Goal: Task Accomplishment & Management: Manage account settings

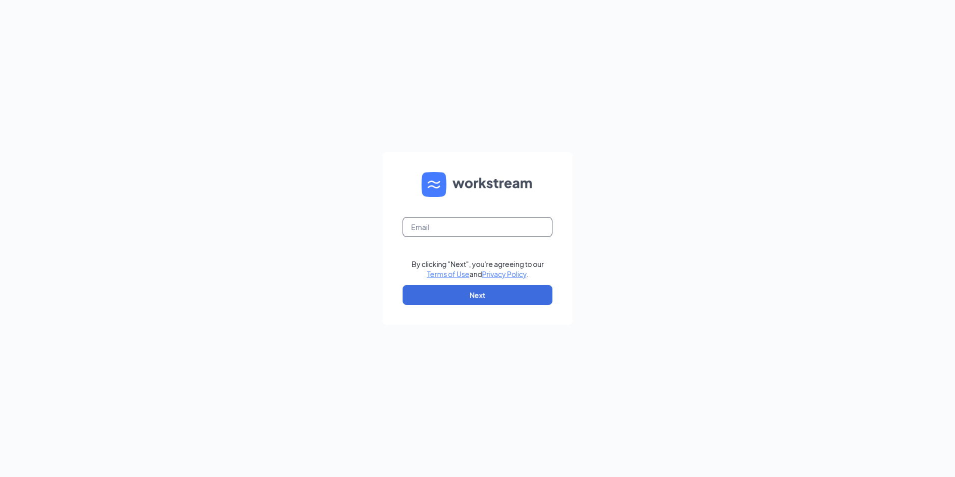
click at [504, 223] on input "text" at bounding box center [478, 227] width 150 height 20
type input "[EMAIL_ADDRESS][DOMAIN_NAME]"
click at [494, 299] on button "Next" at bounding box center [478, 295] width 150 height 20
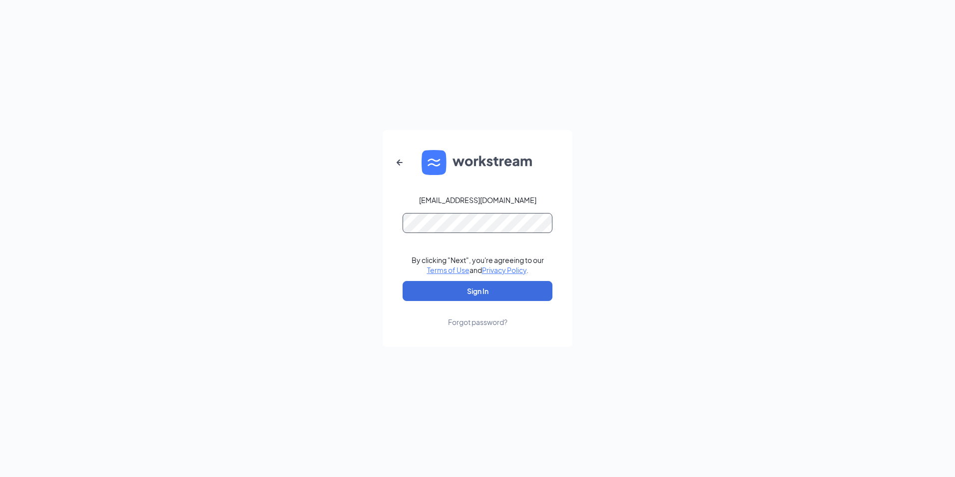
click at [403, 281] on button "Sign In" at bounding box center [478, 291] width 150 height 20
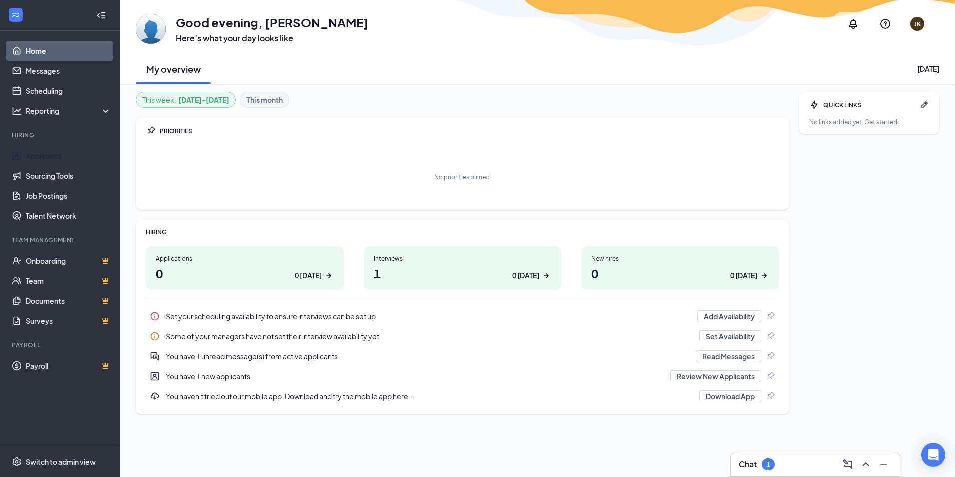
drag, startPoint x: 57, startPoint y: 155, endPoint x: 85, endPoint y: 143, distance: 30.4
click at [57, 155] on link "Applicants" at bounding box center [68, 156] width 85 height 20
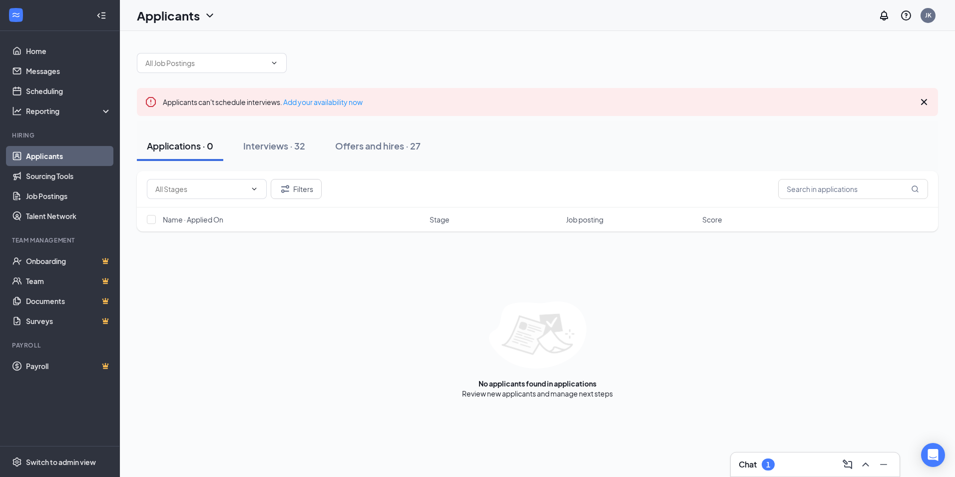
click at [775, 460] on div "Chat 1" at bounding box center [815, 464] width 153 height 16
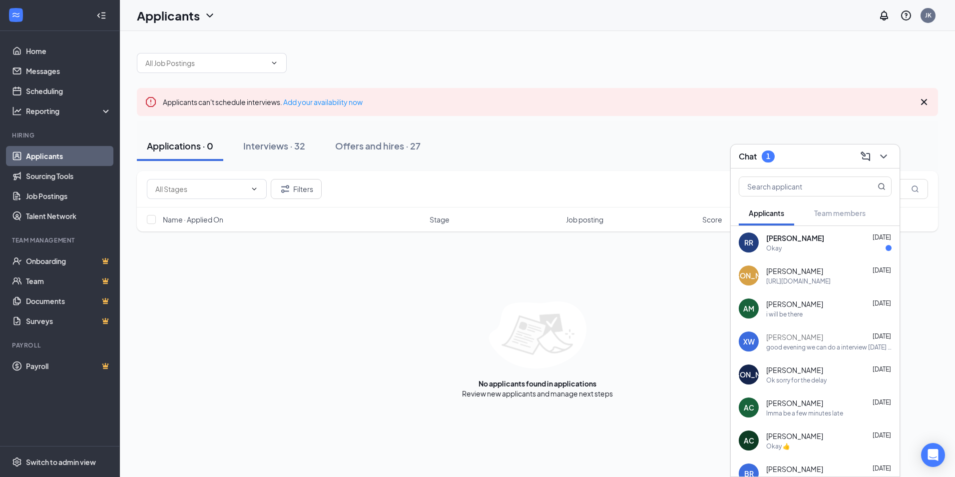
click at [801, 156] on div "Chat 1" at bounding box center [815, 155] width 153 height 15
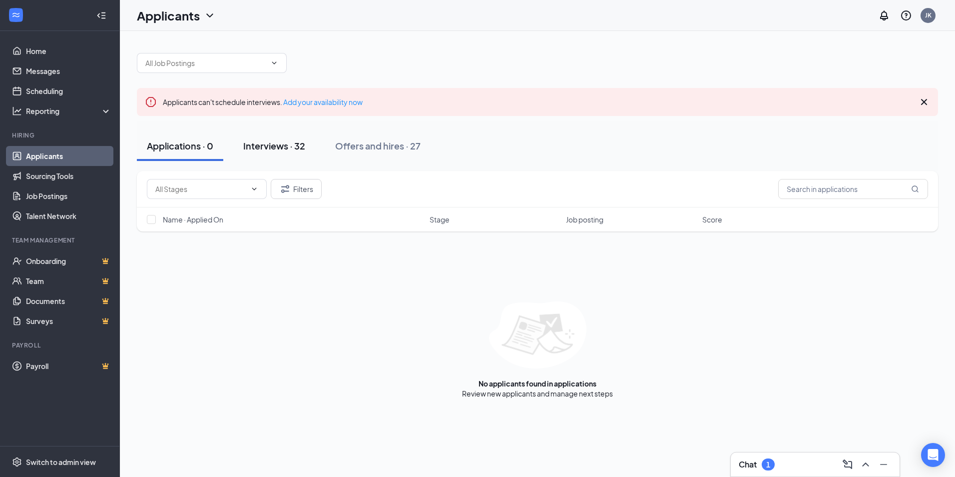
click at [271, 144] on div "Interviews · 32" at bounding box center [274, 145] width 62 height 12
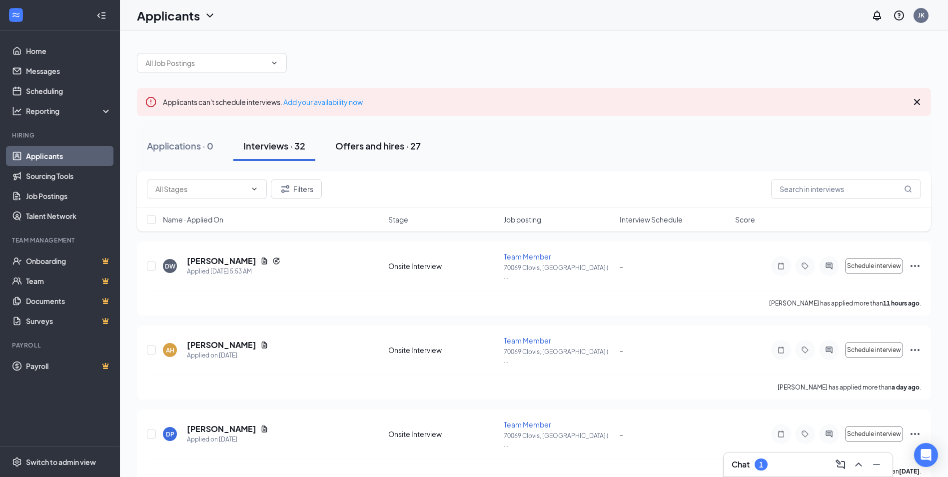
click at [362, 146] on div "Offers and hires · 27" at bounding box center [377, 145] width 85 height 12
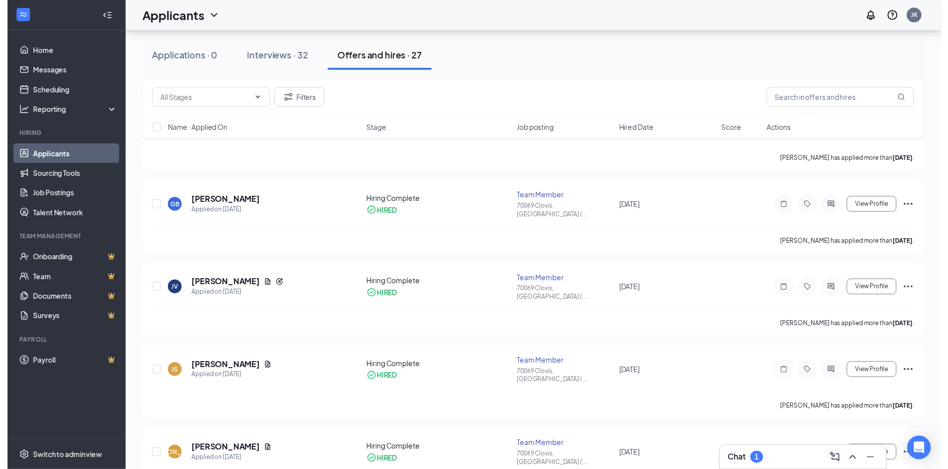
scroll to position [200, 0]
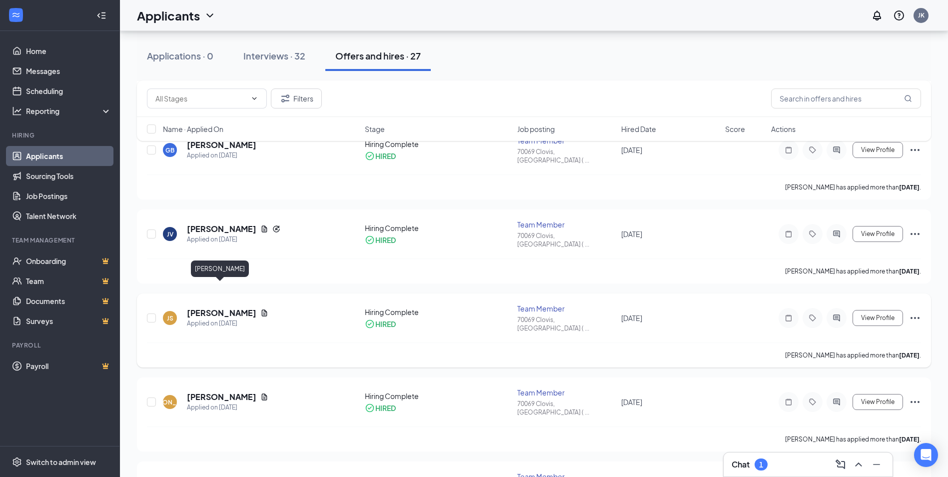
click at [236, 307] on h5 "[PERSON_NAME]" at bounding box center [221, 312] width 69 height 11
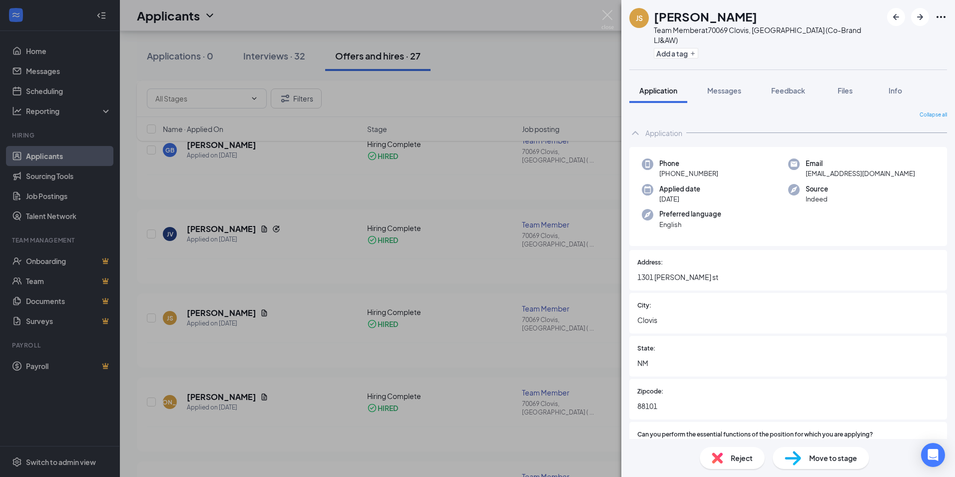
click at [361, 247] on div "JS [PERSON_NAME] Team Member at 70069 [GEOGRAPHIC_DATA], [GEOGRAPHIC_DATA] (Co-…" at bounding box center [477, 238] width 955 height 477
click at [342, 209] on div "JV Jeremiah Valverde Applied on Jun 18 Hiring Complete HIRED Team Member 70069 …" at bounding box center [537, 246] width 801 height 74
